Goal: Information Seeking & Learning: Find contact information

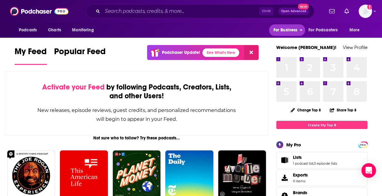
click at [299, 30] on button "For Business" at bounding box center [287, 30] width 36 height 12
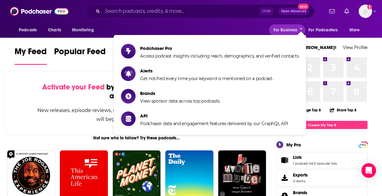
click at [232, 28] on div "Podcasts Charts Monitoring For Business For Podcasters More" at bounding box center [191, 29] width 382 height 15
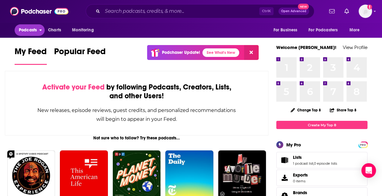
click at [38, 31] on button "Podcasts" at bounding box center [30, 30] width 30 height 12
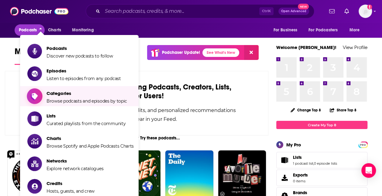
scroll to position [45, 0]
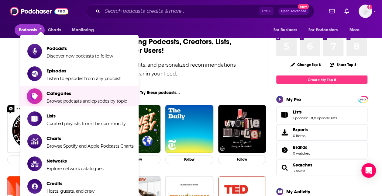
click at [64, 89] on span "Categories Browse podcasts and episodes by topic" at bounding box center [86, 95] width 80 height 15
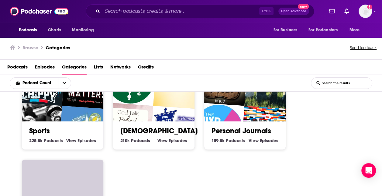
scroll to position [455, 0]
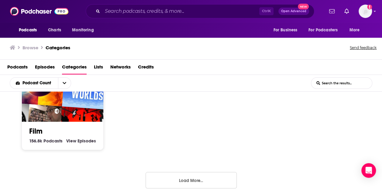
click at [183, 177] on button "Load More..." at bounding box center [190, 180] width 91 height 16
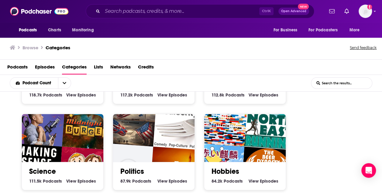
scroll to position [674, 0]
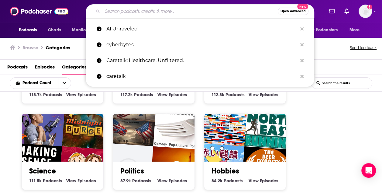
click at [153, 9] on input "Search podcasts, credits, & more..." at bounding box center [189, 11] width 175 height 10
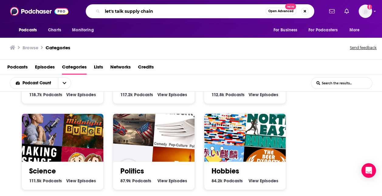
type input "let's talk supply chain"
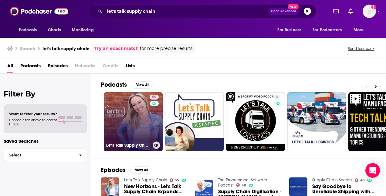
click at [136, 109] on link "55 Let's Talk Supply Chain" at bounding box center [133, 121] width 59 height 59
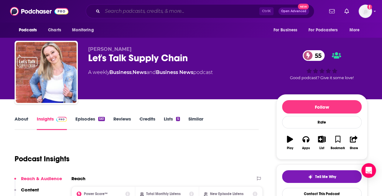
click at [173, 14] on input "Search podcasts, credits, & more..." at bounding box center [180, 11] width 157 height 10
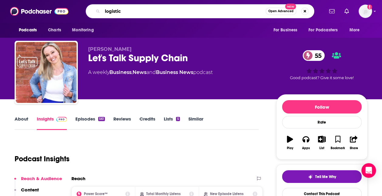
type input "logistics"
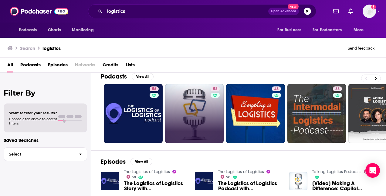
scroll to position [44, 0]
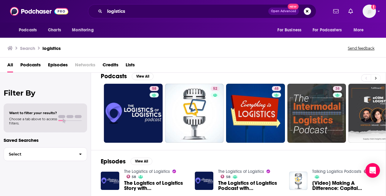
click at [374, 74] on button at bounding box center [376, 78] width 10 height 8
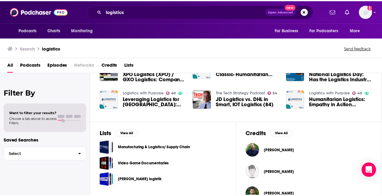
scroll to position [198, 0]
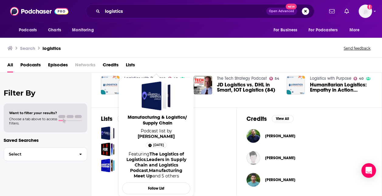
click at [169, 126] on link "Manufacturing & Logistics/ Supply Chain" at bounding box center [157, 121] width 68 height 14
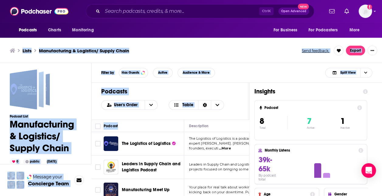
click at [235, 44] on div "Lists Manufacturing & Logistics/ Supply Chain Send feedback. Export" at bounding box center [191, 50] width 382 height 25
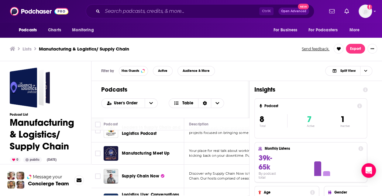
scroll to position [34, 0]
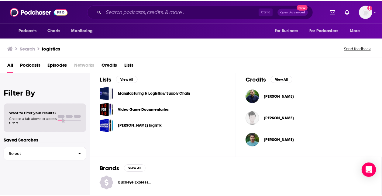
scroll to position [208, 0]
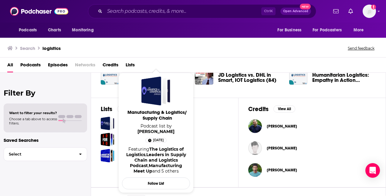
click at [184, 122] on link "Manufacturing & Logistics/ Supply Chain" at bounding box center [157, 116] width 68 height 14
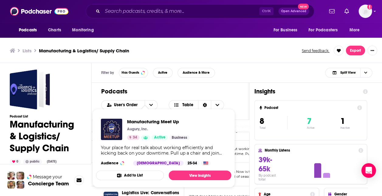
scroll to position [2, 0]
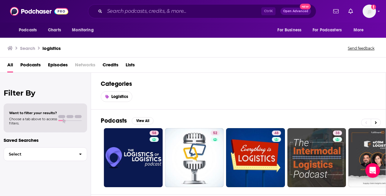
click at [33, 65] on span "Podcasts" at bounding box center [30, 66] width 20 height 12
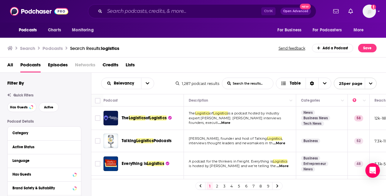
click at [217, 184] on link "2" at bounding box center [217, 185] width 6 height 7
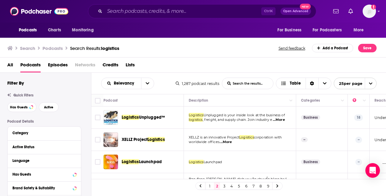
click at [224, 185] on link "3" at bounding box center [224, 185] width 6 height 7
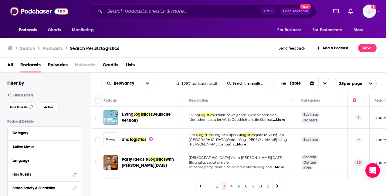
click at [229, 185] on link "4" at bounding box center [232, 185] width 6 height 7
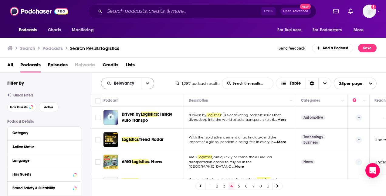
click at [146, 83] on icon "open menu" at bounding box center [148, 83] width 4 height 4
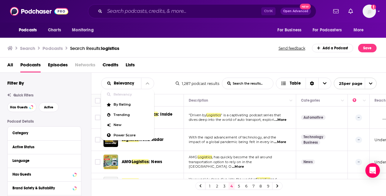
click at [169, 59] on div "All Podcasts Episodes Networks Credits Lists" at bounding box center [193, 64] width 386 height 15
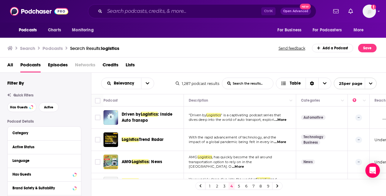
click at [238, 186] on link "5" at bounding box center [239, 185] width 6 height 7
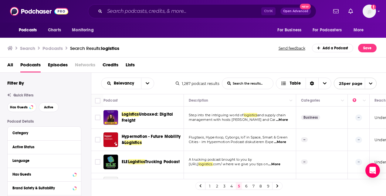
click at [245, 186] on link "6" at bounding box center [246, 185] width 6 height 7
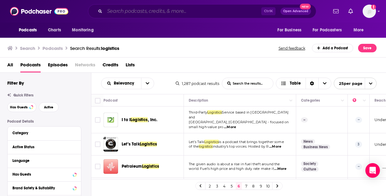
click at [183, 12] on input "Search podcasts, credits, & more..." at bounding box center [183, 11] width 157 height 10
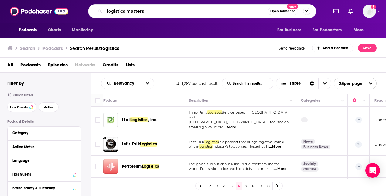
type input "logistics matters"
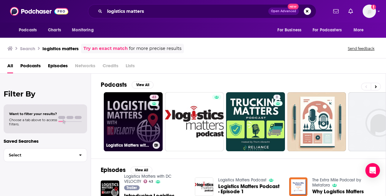
click at [130, 99] on link "43 Logistics Matters with DC VELOCITY" at bounding box center [133, 121] width 59 height 59
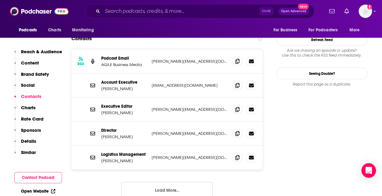
scroll to position [640, 0]
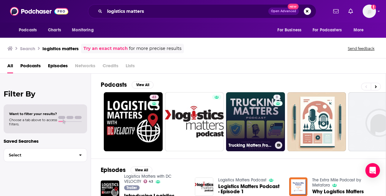
click at [247, 95] on link "8 Trucking Matters From Reliance Partners" at bounding box center [255, 121] width 59 height 59
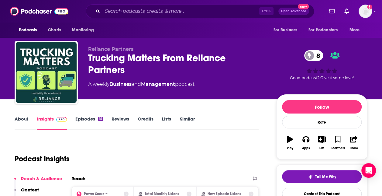
scroll to position [54, 0]
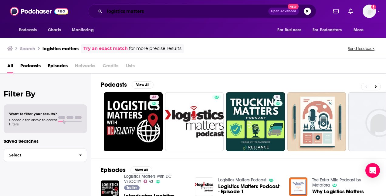
click at [165, 15] on input "logistics matters" at bounding box center [187, 11] width 164 height 10
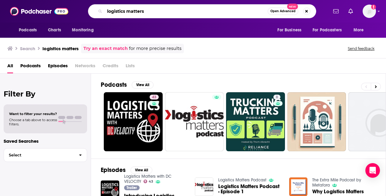
click at [165, 15] on input "logistics matters" at bounding box center [186, 11] width 163 height 10
type input "leaders in supply chain and logistics podcast"
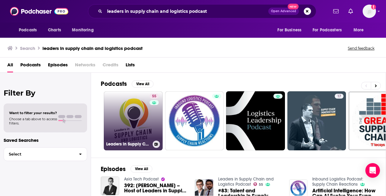
click at [124, 111] on link "55 Leaders in Supply Chain and Logistics Podcast" at bounding box center [133, 120] width 59 height 59
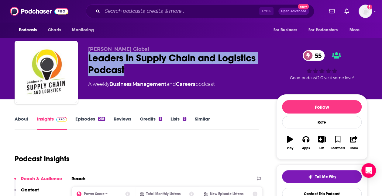
drag, startPoint x: 131, startPoint y: 69, endPoint x: 87, endPoint y: 56, distance: 46.2
click at [87, 56] on div "[PERSON_NAME] Global Leaders in Supply Chain and Logistics Podcast 55 A weekly …" at bounding box center [191, 74] width 352 height 66
copy h2 "Leaders in Supply Chain and Logistics Podcast"
click at [42, 9] on img at bounding box center [39, 11] width 58 height 12
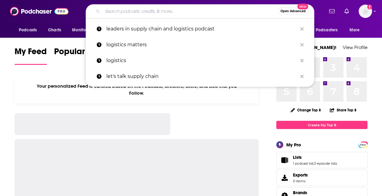
click at [125, 7] on input "Search podcasts, credits, & more..." at bounding box center [189, 11] width 175 height 10
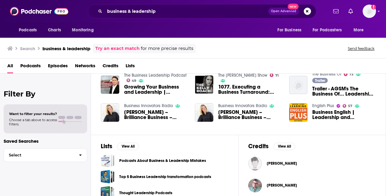
scroll to position [132, 0]
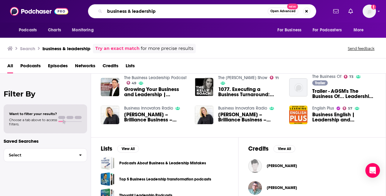
click at [171, 14] on input "business & leadership" at bounding box center [186, 11] width 163 height 10
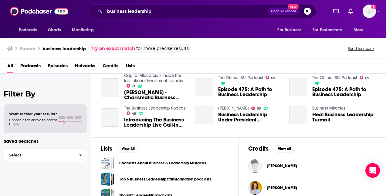
scroll to position [201, 0]
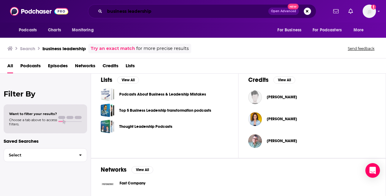
click at [162, 10] on input "business leadership" at bounding box center [187, 11] width 164 height 10
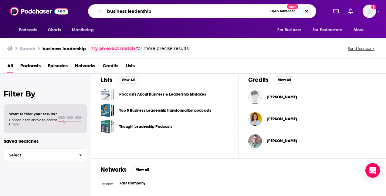
click at [162, 10] on input "business leadership" at bounding box center [186, 11] width 163 height 10
type input "l"
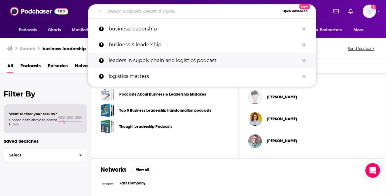
click at [159, 59] on p "leaders in supply chain and logistics podcast" at bounding box center [204, 61] width 191 height 16
type input "leaders in supply chain and logistics podcast"
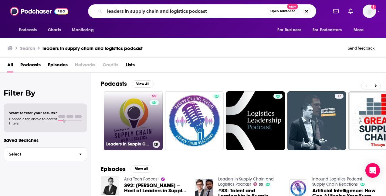
click at [142, 113] on link "55 Leaders in Supply Chain and Logistics Podcast" at bounding box center [133, 120] width 59 height 59
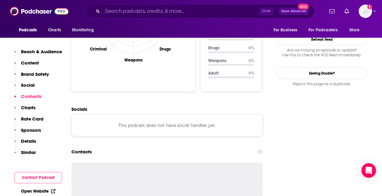
scroll to position [670, 0]
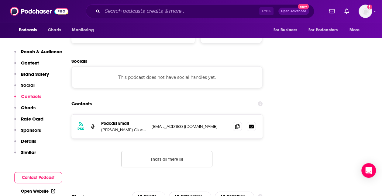
drag, startPoint x: 210, startPoint y: 89, endPoint x: 150, endPoint y: 90, distance: 60.4
click at [150, 114] on div "RSS Podcast Email Alcott Global info.alcottglobalsg@gmail.com info.alcottglobal…" at bounding box center [166, 126] width 191 height 24
copy p "[EMAIL_ADDRESS][DOMAIN_NAME]"
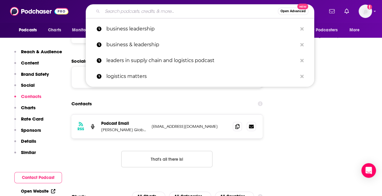
click at [239, 11] on input "Search podcasts, credits, & more..." at bounding box center [189, 11] width 175 height 10
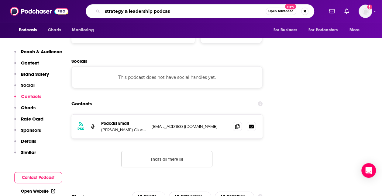
type input "strategy & leadership podcast"
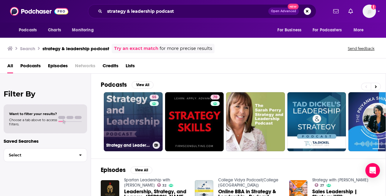
click at [135, 99] on link "55 Strategy and Leadership Podcast" at bounding box center [133, 121] width 59 height 59
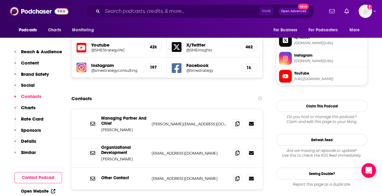
scroll to position [594, 0]
drag, startPoint x: 201, startPoint y: 92, endPoint x: 151, endPoint y: 94, distance: 50.1
click at [151, 109] on div "Managing Partner And Chief Anthony Taylor anthony@smestrategy.net anthony@smest…" at bounding box center [166, 123] width 191 height 29
copy p "anthony@smestrategy.net"
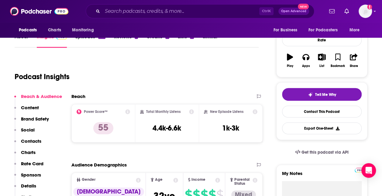
scroll to position [0, 0]
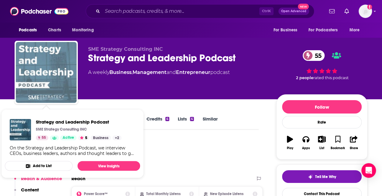
click at [63, 77] on img "Strategy and Leadership Podcast" at bounding box center [46, 72] width 61 height 61
